Goal: Task Accomplishment & Management: Use online tool/utility

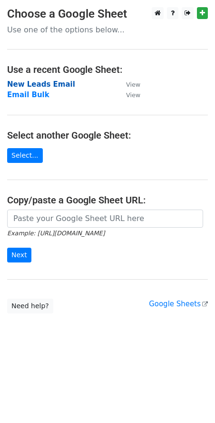
click at [49, 82] on strong "New Leads Email" at bounding box center [41, 84] width 68 height 9
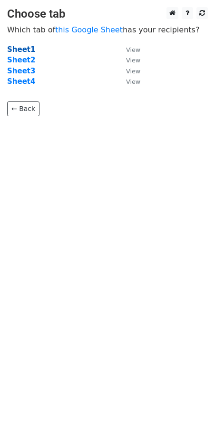
click at [17, 50] on strong "Sheet1" at bounding box center [21, 49] width 28 height 9
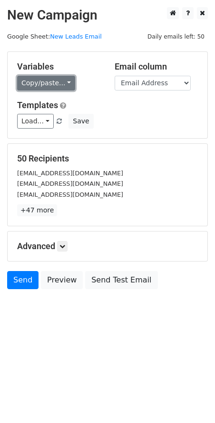
click at [58, 83] on link "Copy/paste..." at bounding box center [46, 83] width 58 height 15
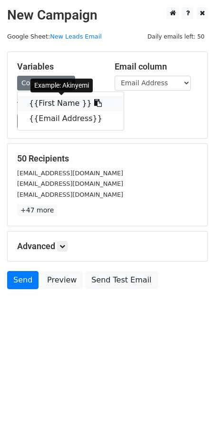
click at [60, 107] on link "{{First Name }}" at bounding box center [71, 103] width 106 height 15
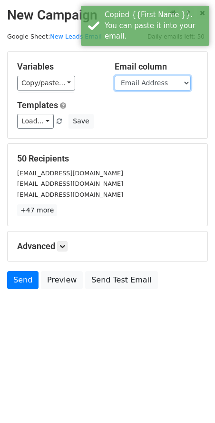
click at [162, 81] on select "First Name Email Address" at bounding box center [153, 83] width 76 height 15
click at [115, 76] on select "First Name Email Address" at bounding box center [153, 83] width 76 height 15
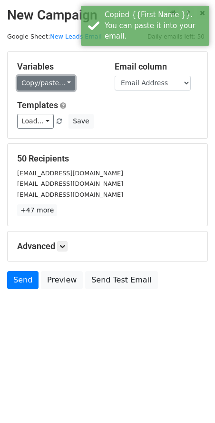
click at [61, 84] on link "Copy/paste..." at bounding box center [46, 83] width 58 height 15
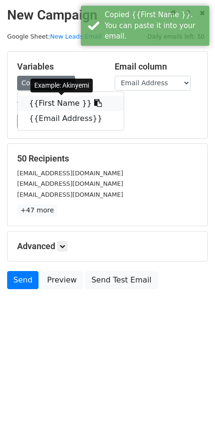
click at [94, 106] on icon at bounding box center [98, 103] width 8 height 8
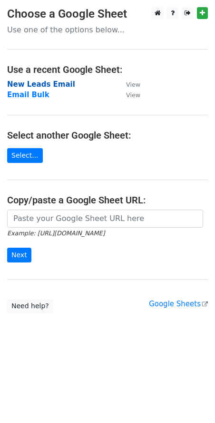
click at [43, 86] on strong "New Leads Email" at bounding box center [41, 84] width 68 height 9
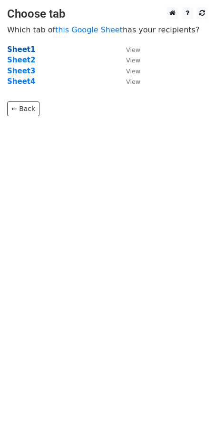
click at [13, 49] on strong "Sheet1" at bounding box center [21, 49] width 28 height 9
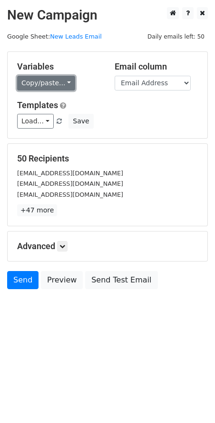
click at [64, 82] on link "Copy/paste..." at bounding box center [46, 83] width 58 height 15
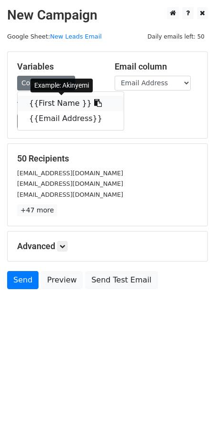
click at [46, 102] on link "{{First Name }}" at bounding box center [71, 103] width 106 height 15
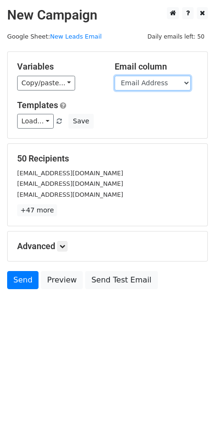
click at [179, 84] on select "First Name Email Address" at bounding box center [153, 83] width 76 height 15
click at [115, 76] on select "First Name Email Address" at bounding box center [153, 83] width 76 height 15
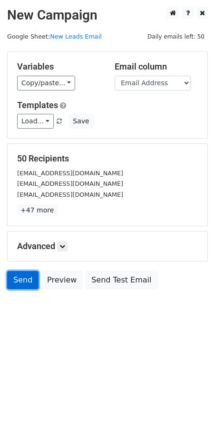
click at [21, 281] on link "Send" at bounding box center [22, 280] width 31 height 18
